Goal: Task Accomplishment & Management: Manage account settings

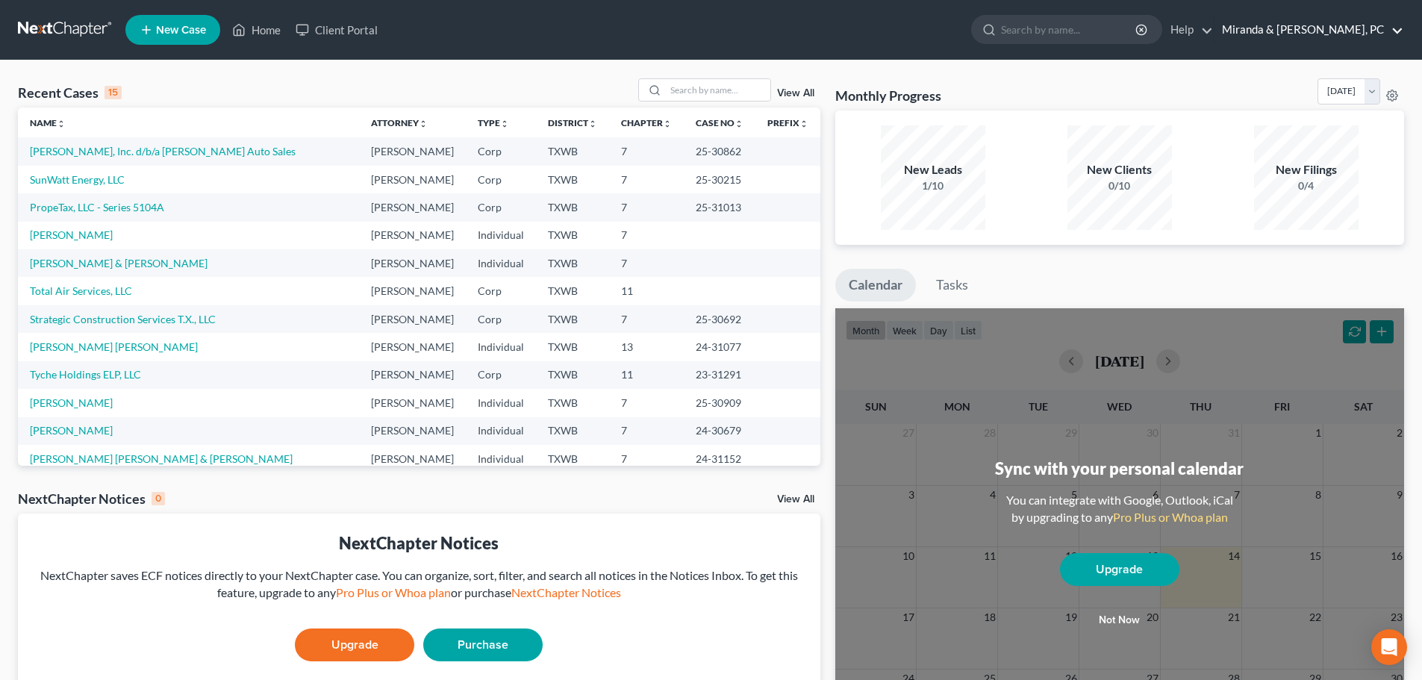
click at [1391, 28] on link "Miranda & [PERSON_NAME], PC" at bounding box center [1308, 29] width 189 height 27
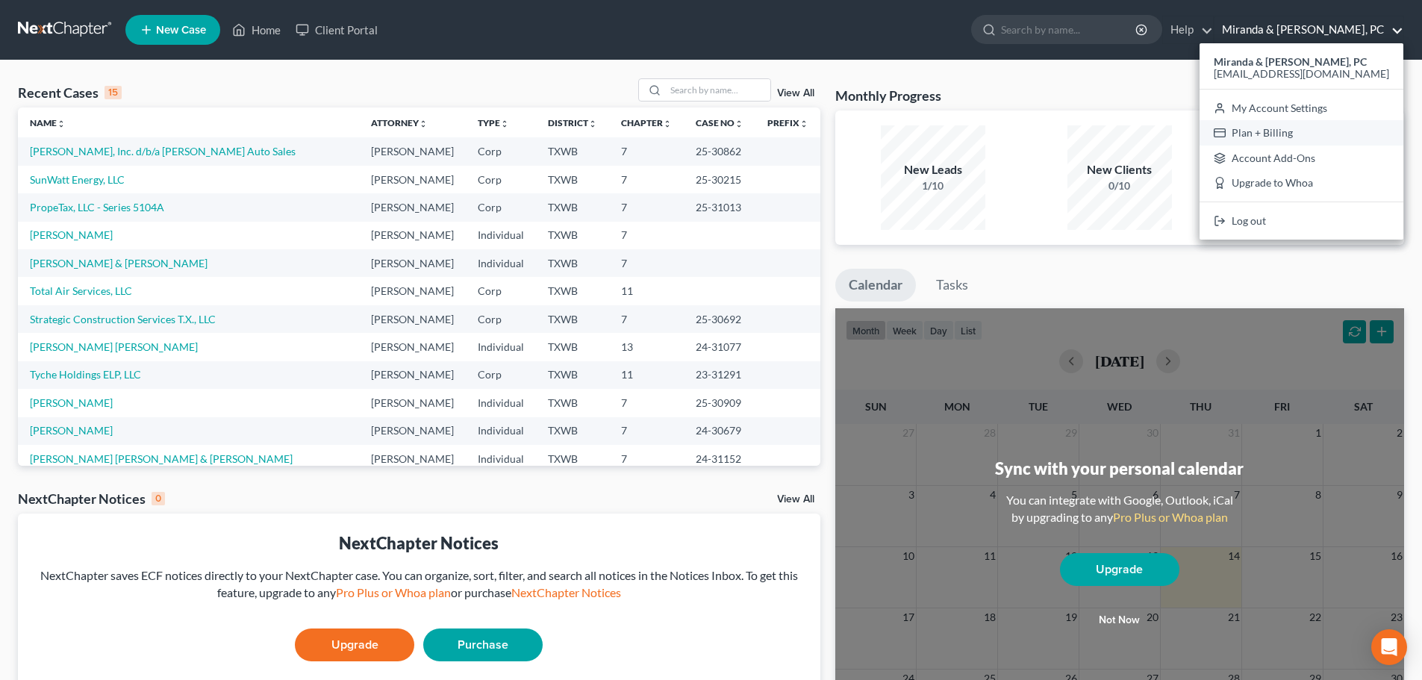
click at [1321, 126] on link "Plan + Billing" at bounding box center [1302, 132] width 204 height 25
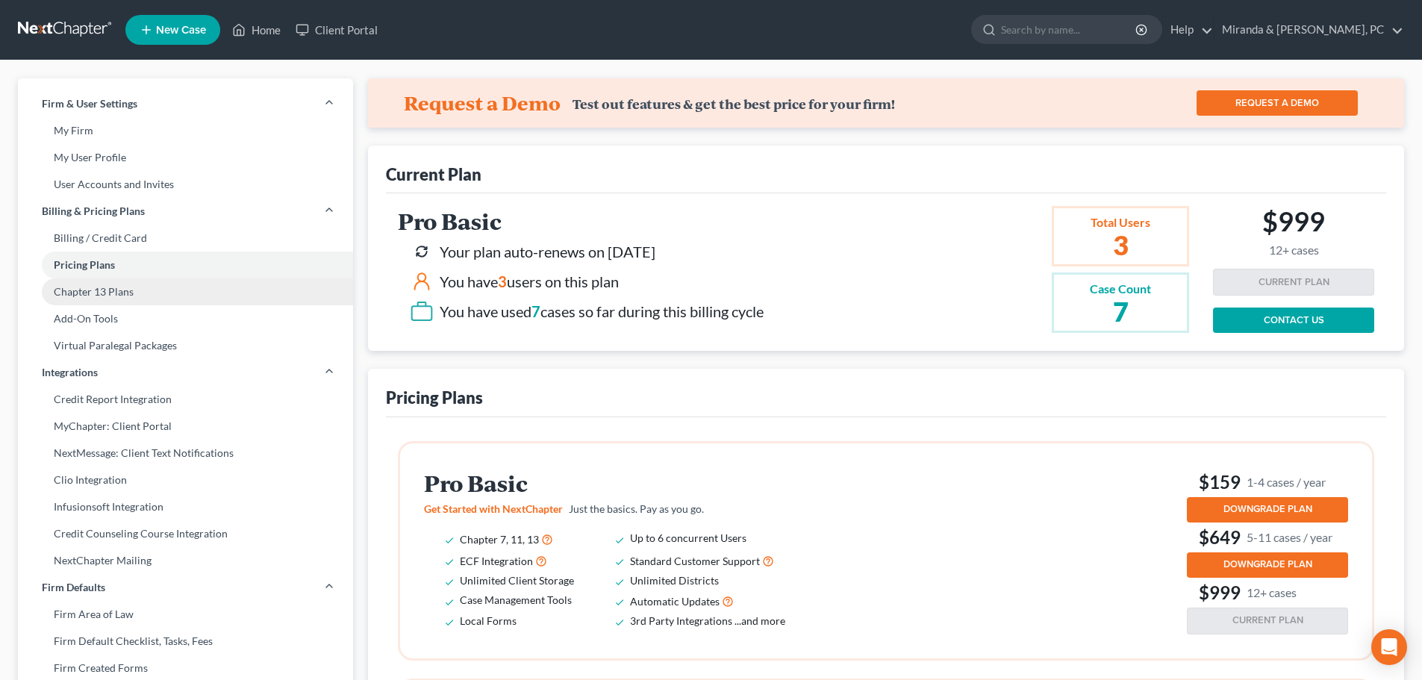
click at [114, 294] on link "Chapter 13 Plans" at bounding box center [185, 291] width 335 height 27
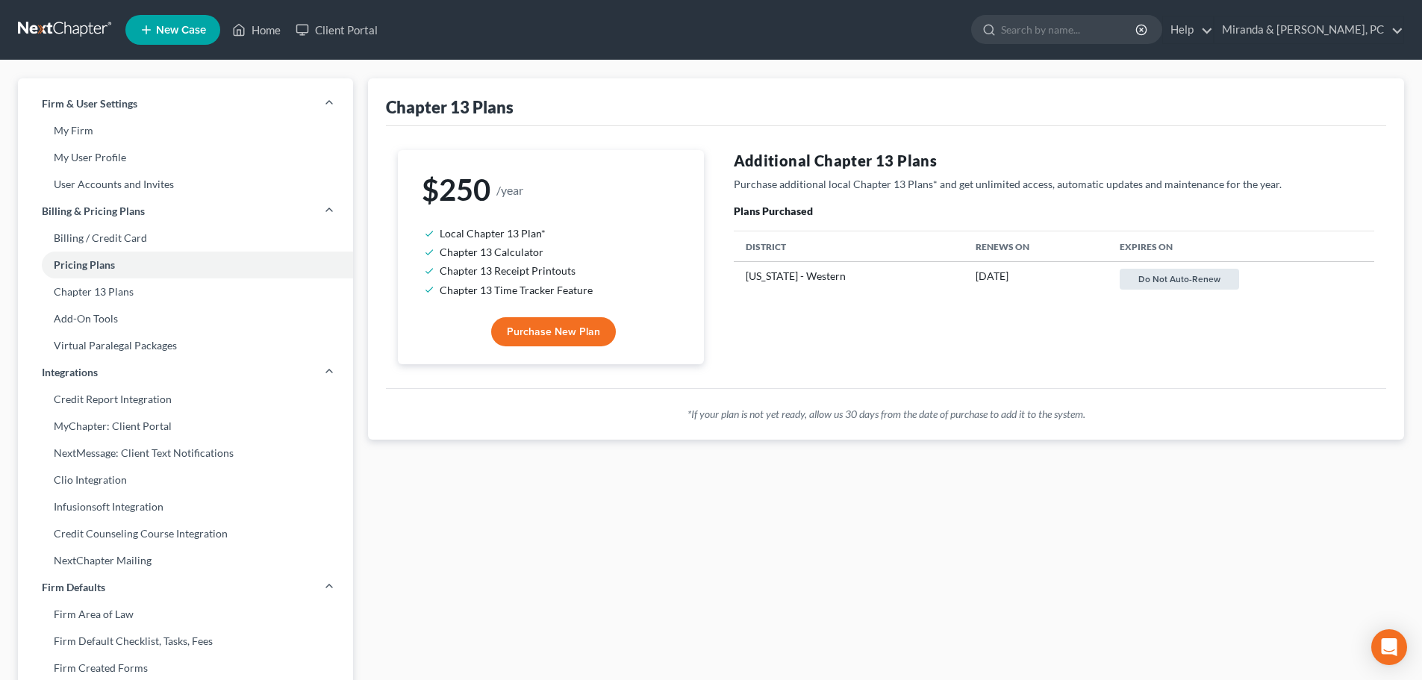
click at [1173, 282] on button "Do not auto-renew" at bounding box center [1179, 279] width 119 height 21
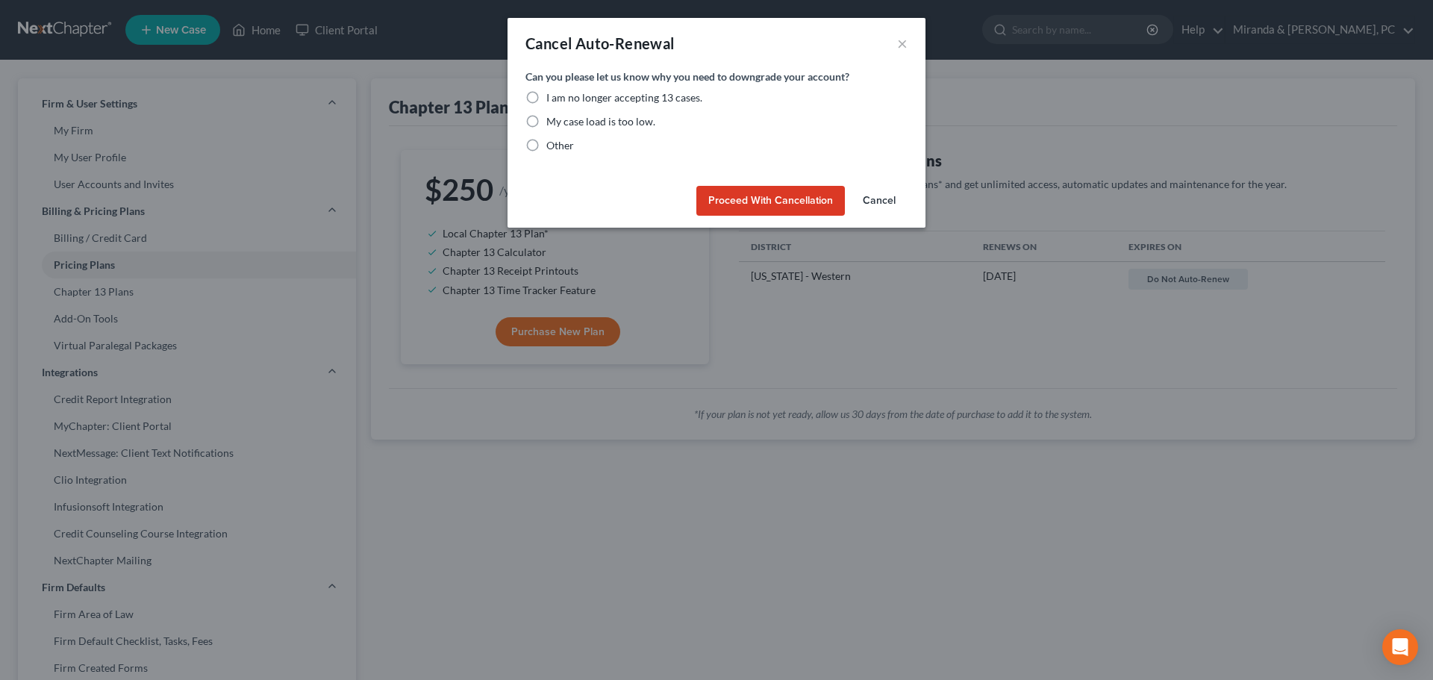
click at [611, 96] on span "I am no longer accepting 13 cases." at bounding box center [624, 97] width 156 height 13
click at [562, 96] on input "I am no longer accepting 13 cases." at bounding box center [557, 95] width 10 height 10
radio input "true"
click at [751, 196] on button "Proceed with Cancellation" at bounding box center [770, 201] width 149 height 30
